Goal: Task Accomplishment & Management: Use online tool/utility

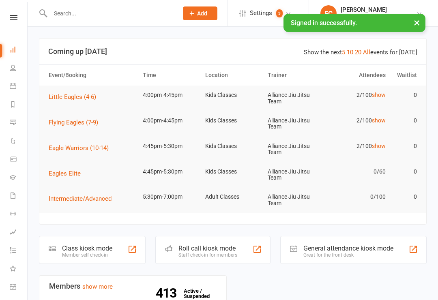
click at [71, 252] on div "Member self check-in" at bounding box center [87, 255] width 50 height 6
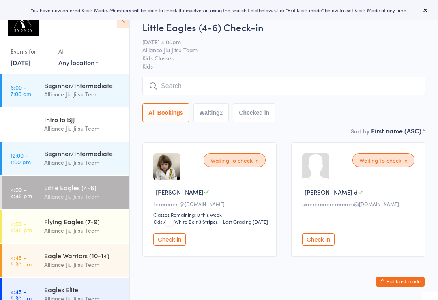
click at [39, 223] on link "4:00 - 4:45 pm Flying Eagles (7-9) Alliance Jiu Jitsu Team" at bounding box center [65, 226] width 127 height 33
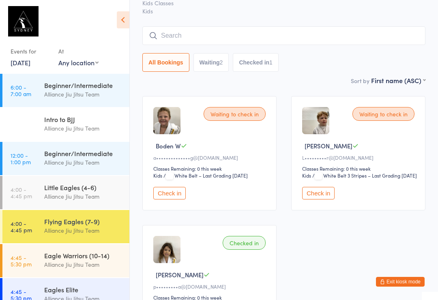
scroll to position [45, 0]
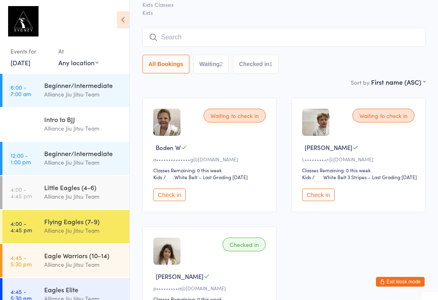
click at [162, 33] on input "search" at bounding box center [283, 37] width 283 height 19
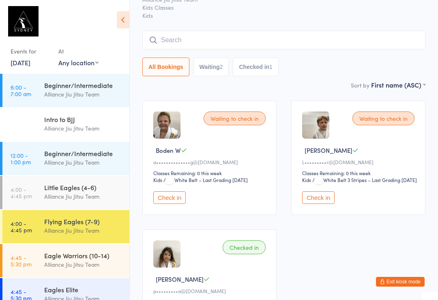
scroll to position [0, 0]
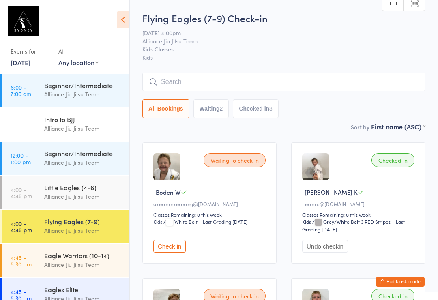
click at [50, 221] on div "Flying Eagles (7-9)" at bounding box center [83, 221] width 78 height 9
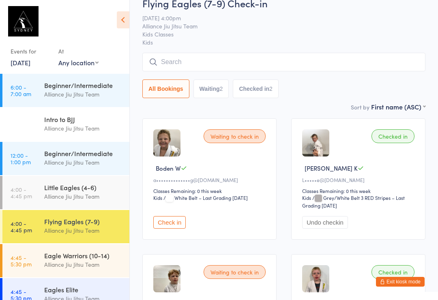
scroll to position [24, 0]
click at [158, 65] on input "search" at bounding box center [283, 62] width 283 height 19
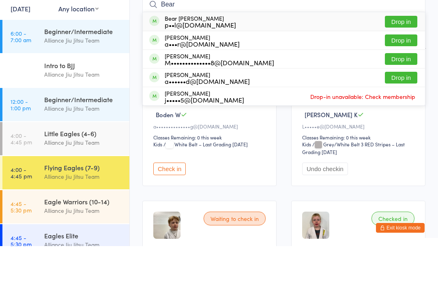
type input "Bear"
click at [398, 70] on button "Drop in" at bounding box center [401, 76] width 32 height 12
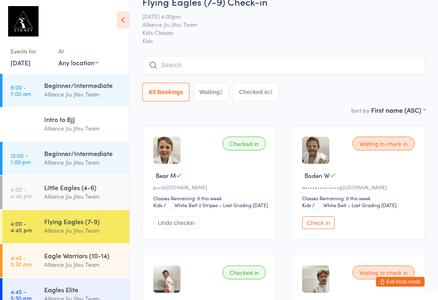
scroll to position [0, 0]
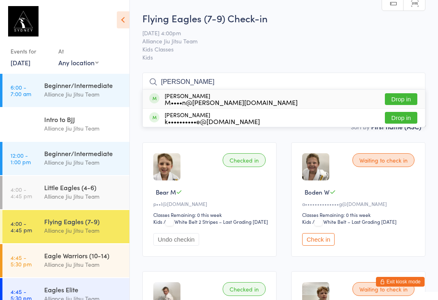
type input "[PERSON_NAME]"
click at [406, 102] on button "Drop in" at bounding box center [401, 99] width 32 height 12
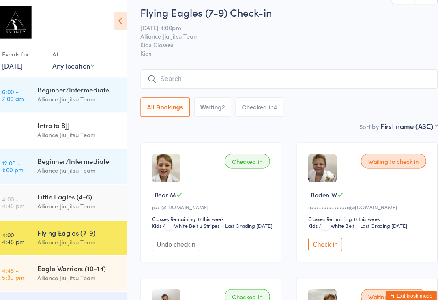
scroll to position [6, 0]
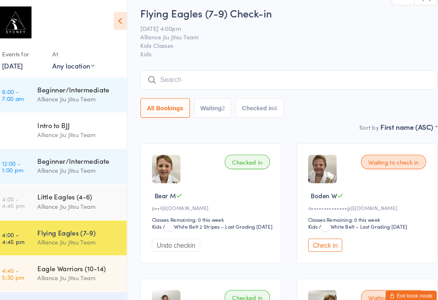
click at [204, 82] on input "search" at bounding box center [283, 76] width 283 height 19
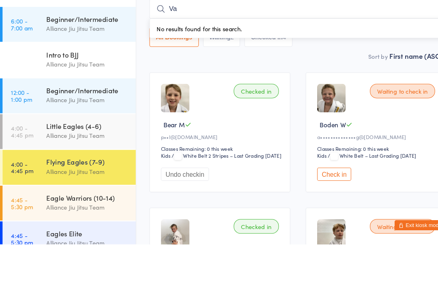
click at [394, 147] on div "Waiting to check in" at bounding box center [384, 154] width 62 height 14
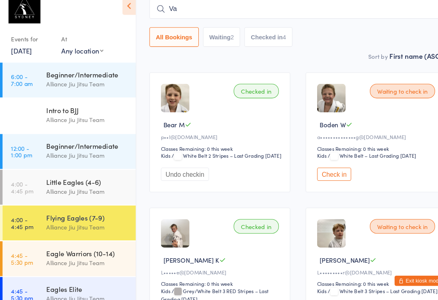
click at [405, 94] on div "Waiting to check in" at bounding box center [384, 101] width 62 height 14
click at [201, 13] on input "Va" at bounding box center [283, 22] width 283 height 19
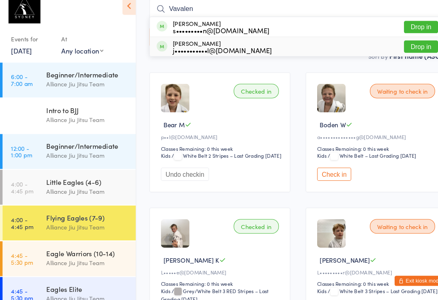
type input "Vavalen"
click at [196, 59] on div "j•••••••••••l@[DOMAIN_NAME]" at bounding box center [212, 62] width 95 height 6
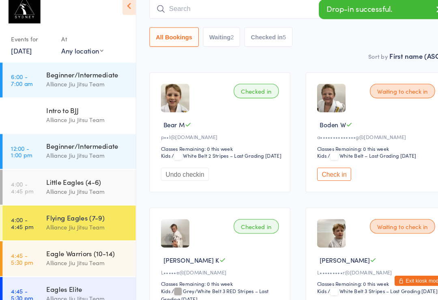
click at [187, 13] on input "search" at bounding box center [283, 22] width 283 height 19
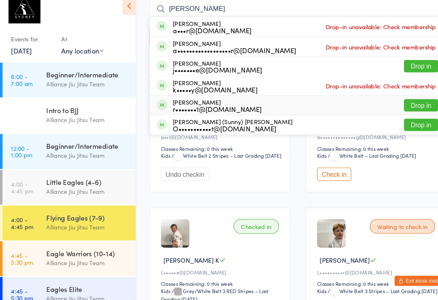
type input "[PERSON_NAME]"
click at [217, 115] on div "r•••••••1@[DOMAIN_NAME]" at bounding box center [207, 118] width 85 height 6
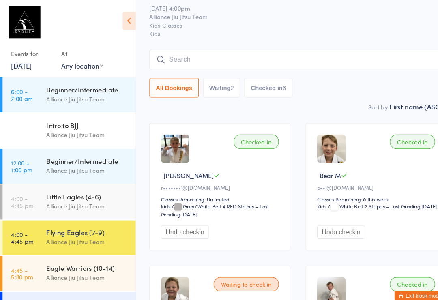
scroll to position [0, 0]
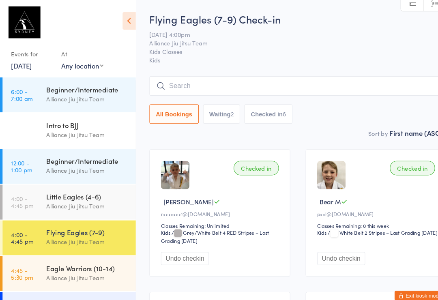
click at [186, 81] on input "search" at bounding box center [283, 82] width 283 height 19
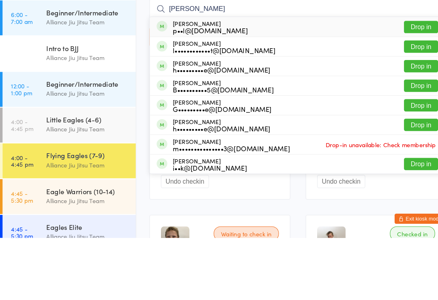
type input "[PERSON_NAME]"
click at [177, 99] on div "p••l@[DOMAIN_NAME]" at bounding box center [200, 102] width 71 height 6
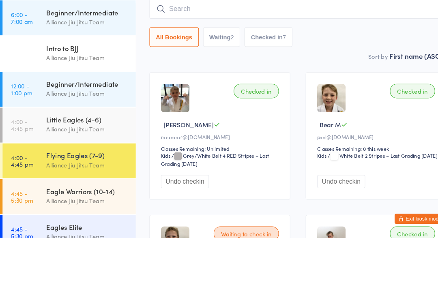
click at [313, 122] on div "Sort by First name (ASC) First name (ASC) First name (DESC) Last name (ASC) Las…" at bounding box center [283, 126] width 283 height 9
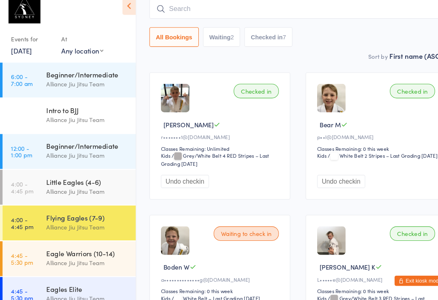
click at [232, 230] on div "Waiting to check in" at bounding box center [235, 237] width 62 height 14
click at [228, 230] on div "Waiting to check in" at bounding box center [235, 237] width 62 height 14
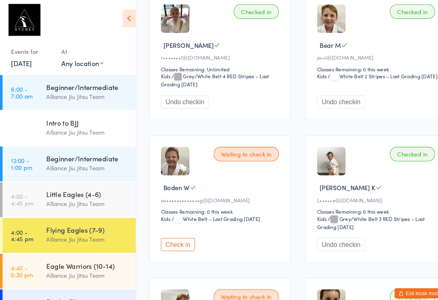
click at [166, 242] on button "Check in" at bounding box center [169, 235] width 32 height 13
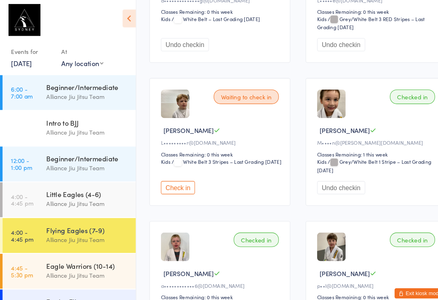
click at [163, 188] on button "Check in" at bounding box center [169, 181] width 32 height 13
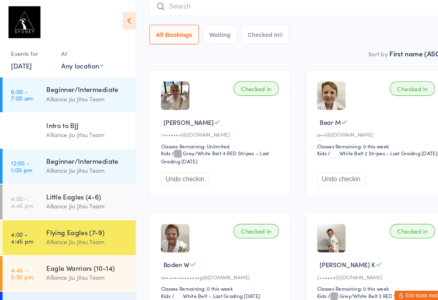
scroll to position [0, 0]
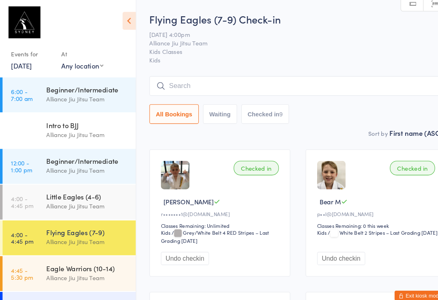
click at [148, 81] on input "search" at bounding box center [283, 82] width 283 height 19
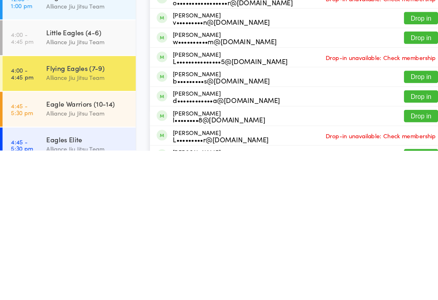
type input "[PERSON_NAME]"
click at [165, 249] on div "d••••••••••••a@[DOMAIN_NAME]" at bounding box center [216, 252] width 102 height 6
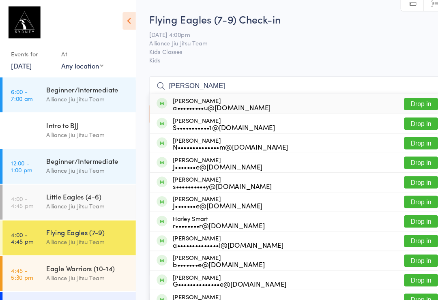
type input "[PERSON_NAME]"
click at [212, 99] on div "a•••••••••u@[DOMAIN_NAME]" at bounding box center [211, 102] width 93 height 6
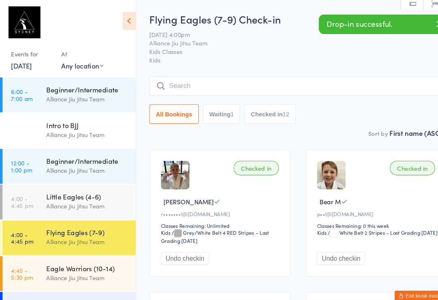
click at [334, 74] on input "search" at bounding box center [283, 82] width 283 height 19
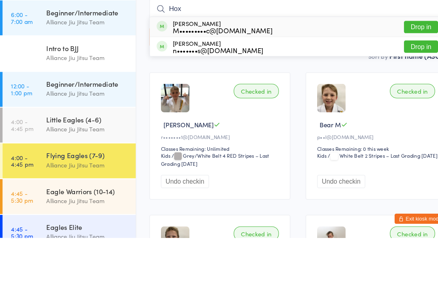
click at [285, 73] on input "Hox" at bounding box center [283, 82] width 283 height 19
type input "Hox"
click at [256, 90] on div "Hoxton [PERSON_NAME] M•••••••••c@[DOMAIN_NAME] Drop in" at bounding box center [284, 99] width 283 height 19
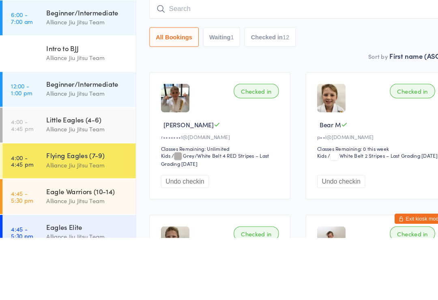
scroll to position [59, 0]
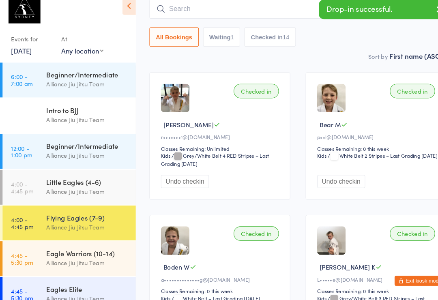
click at [259, 13] on input "search" at bounding box center [283, 22] width 283 height 19
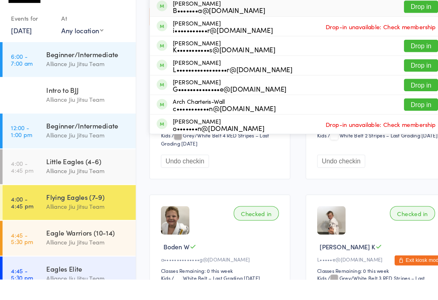
scroll to position [13, 0]
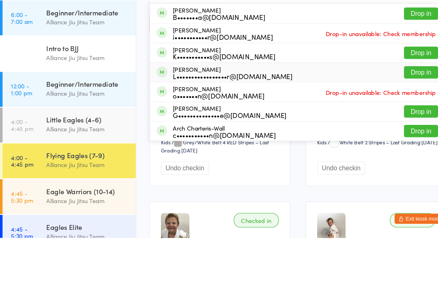
type input "[PERSON_NAME]"
click at [194, 143] on div "L•••••••••••••••••r@[DOMAIN_NAME]" at bounding box center [222, 146] width 114 height 6
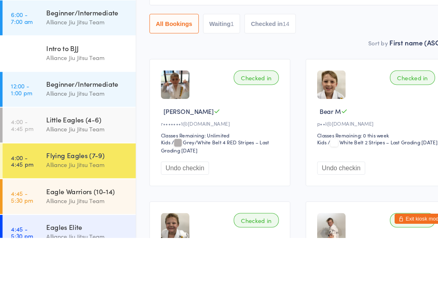
scroll to position [84, 0]
